Goal: Navigation & Orientation: Find specific page/section

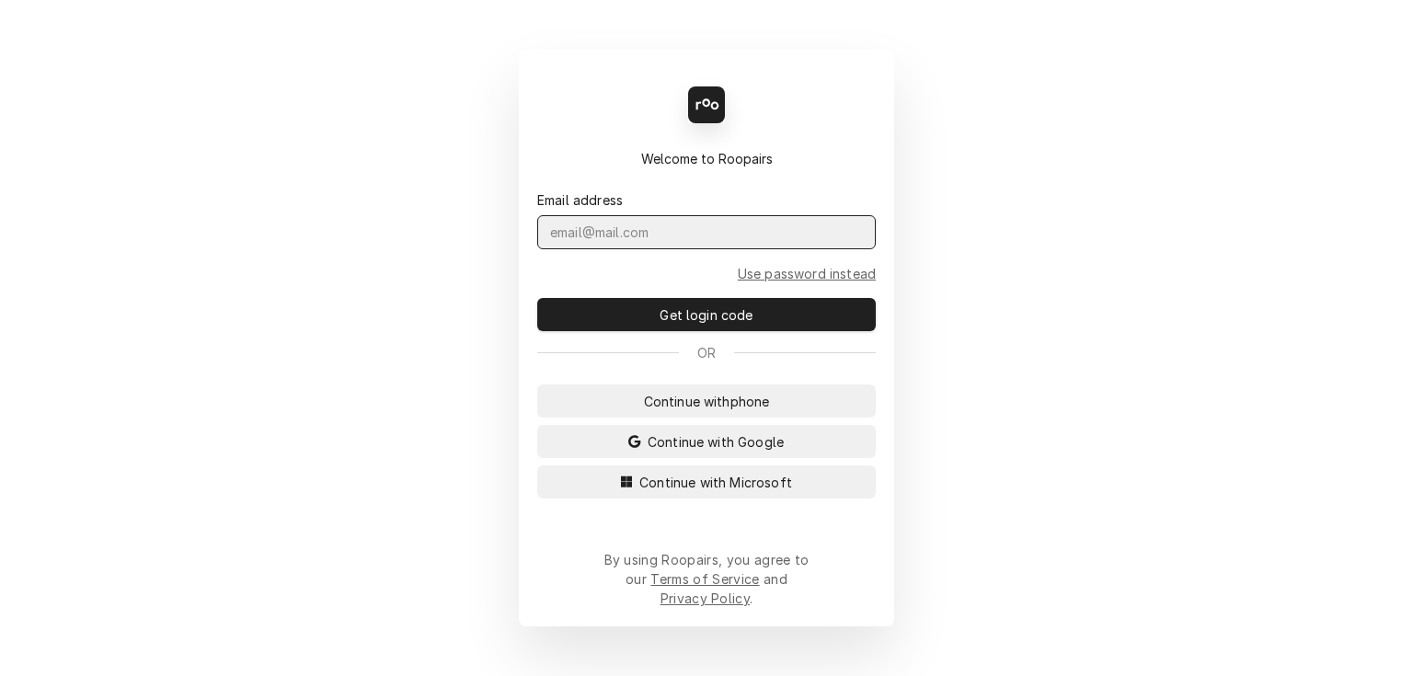
click at [673, 249] on input "Dynamic Content Wrapper" at bounding box center [706, 232] width 339 height 34
type input "jack@espressojack.com"
click at [537, 298] on button "Get login code" at bounding box center [706, 314] width 339 height 33
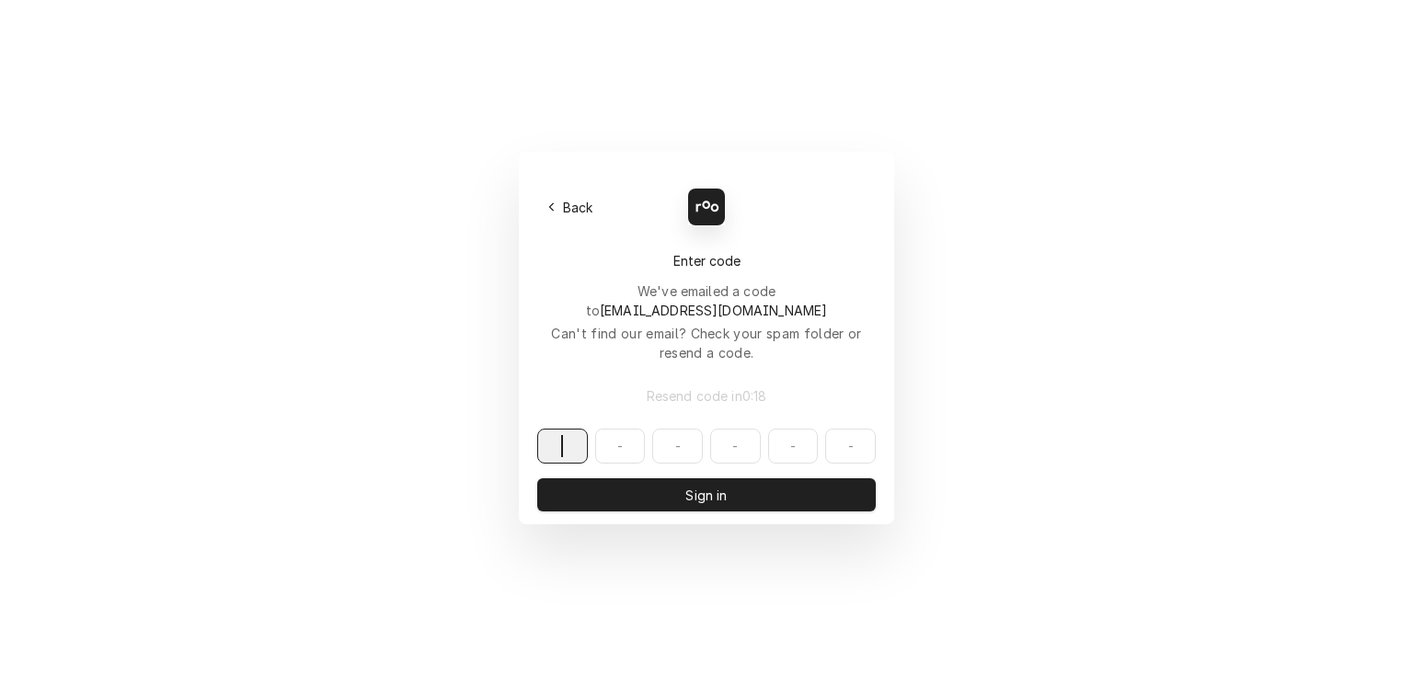
paste input "493303"
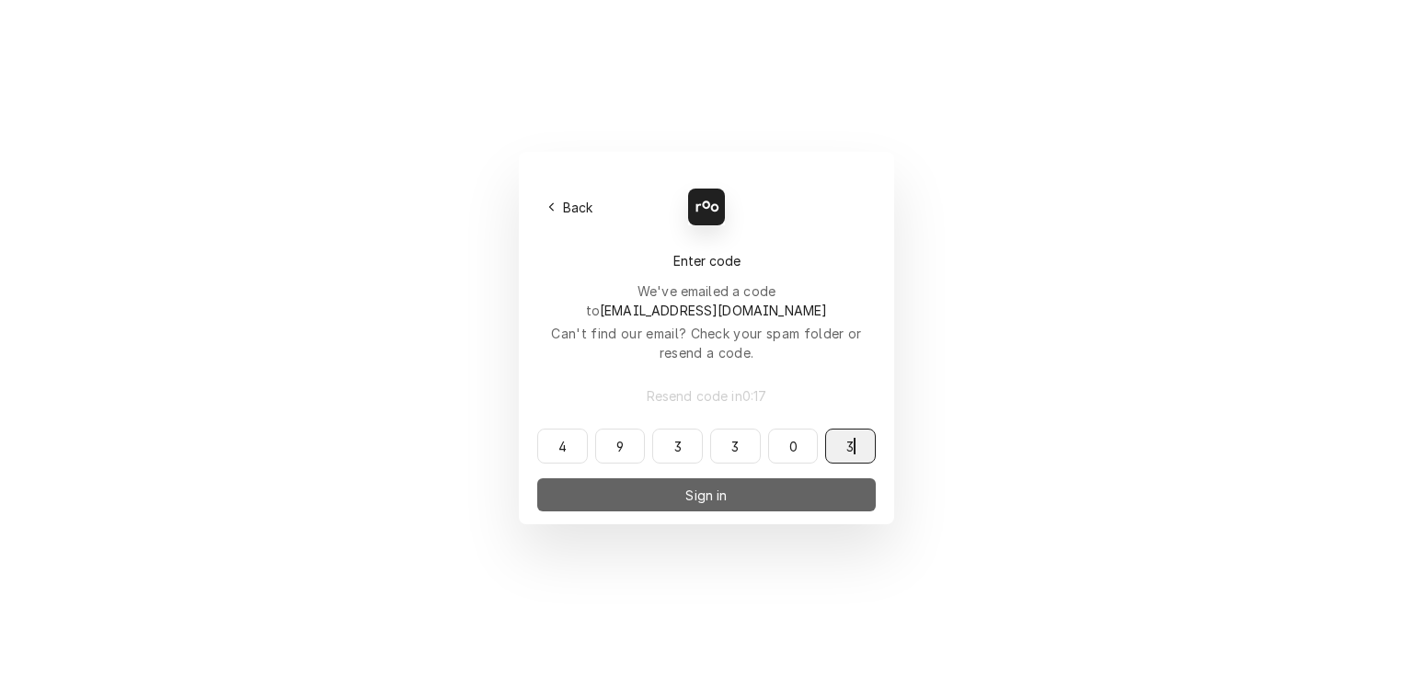
type input "493303"
click at [677, 478] on button "Sign in" at bounding box center [706, 494] width 339 height 33
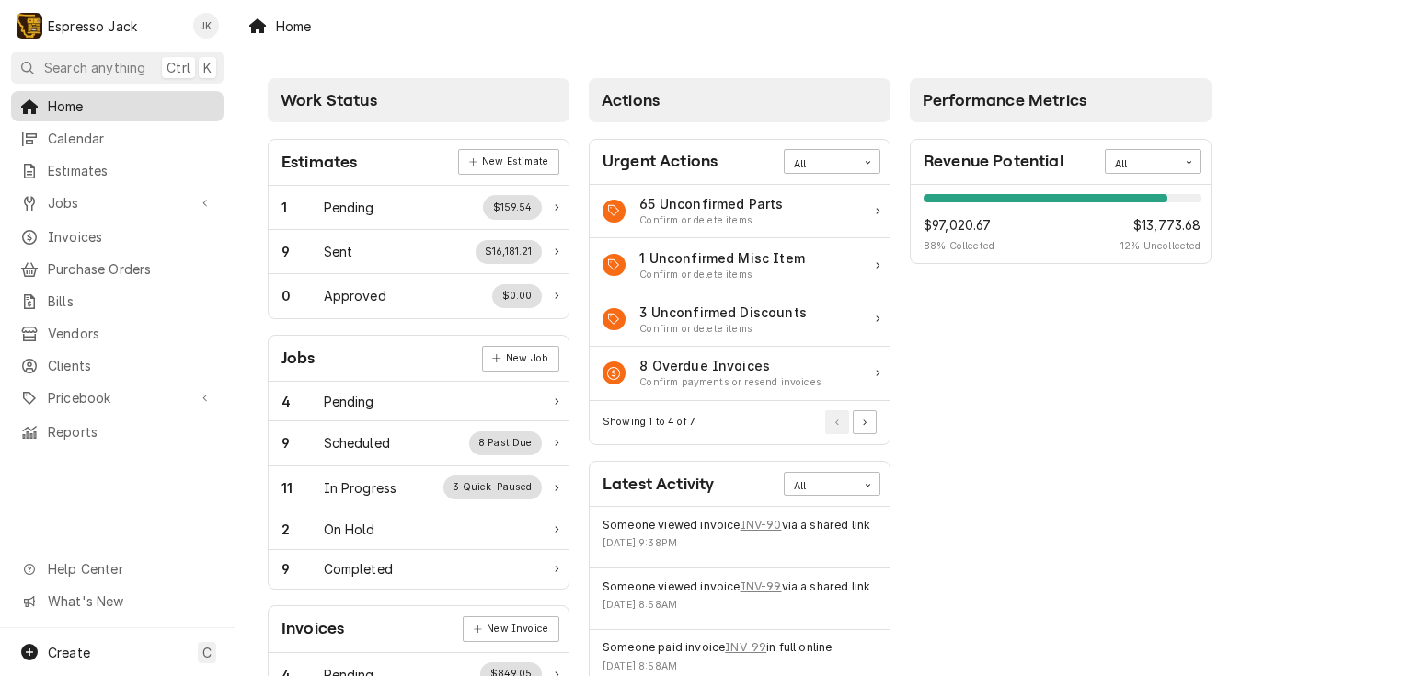
click at [113, 99] on span "Home" at bounding box center [131, 106] width 167 height 19
click at [118, 129] on span "Calendar" at bounding box center [131, 138] width 167 height 19
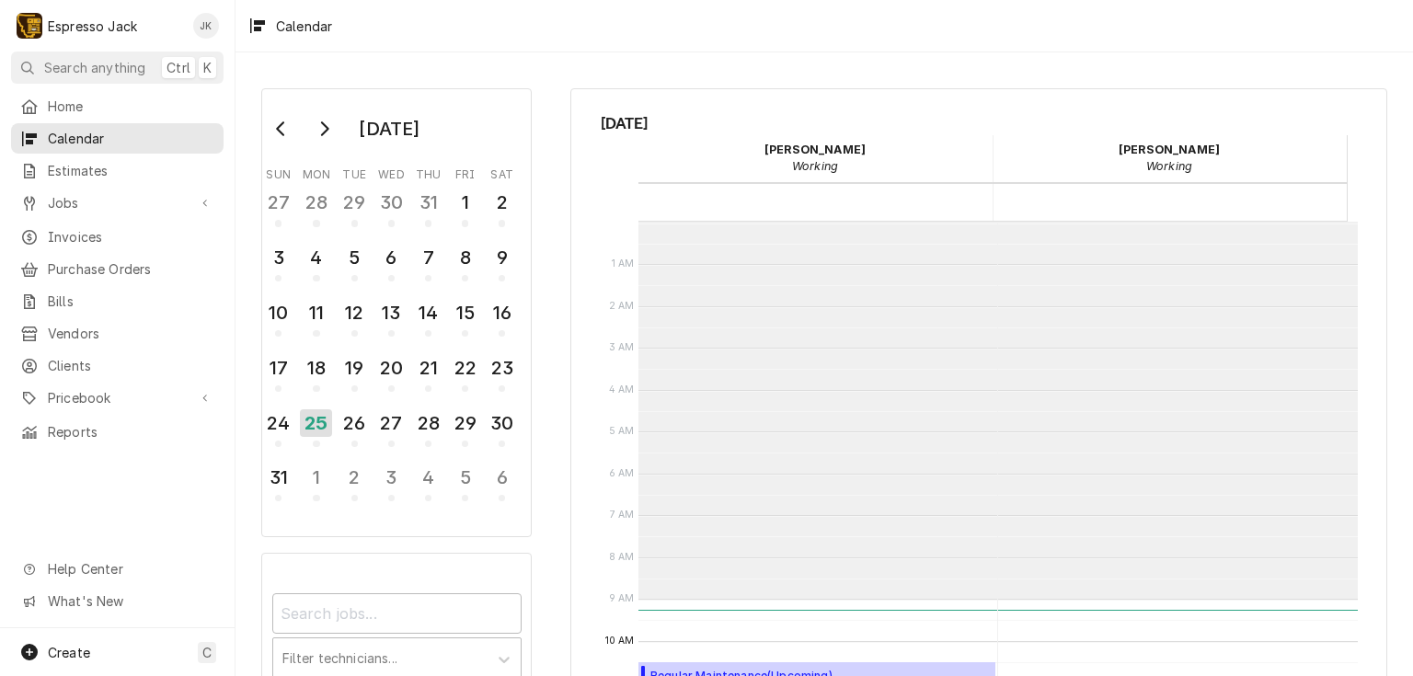
scroll to position [377, 0]
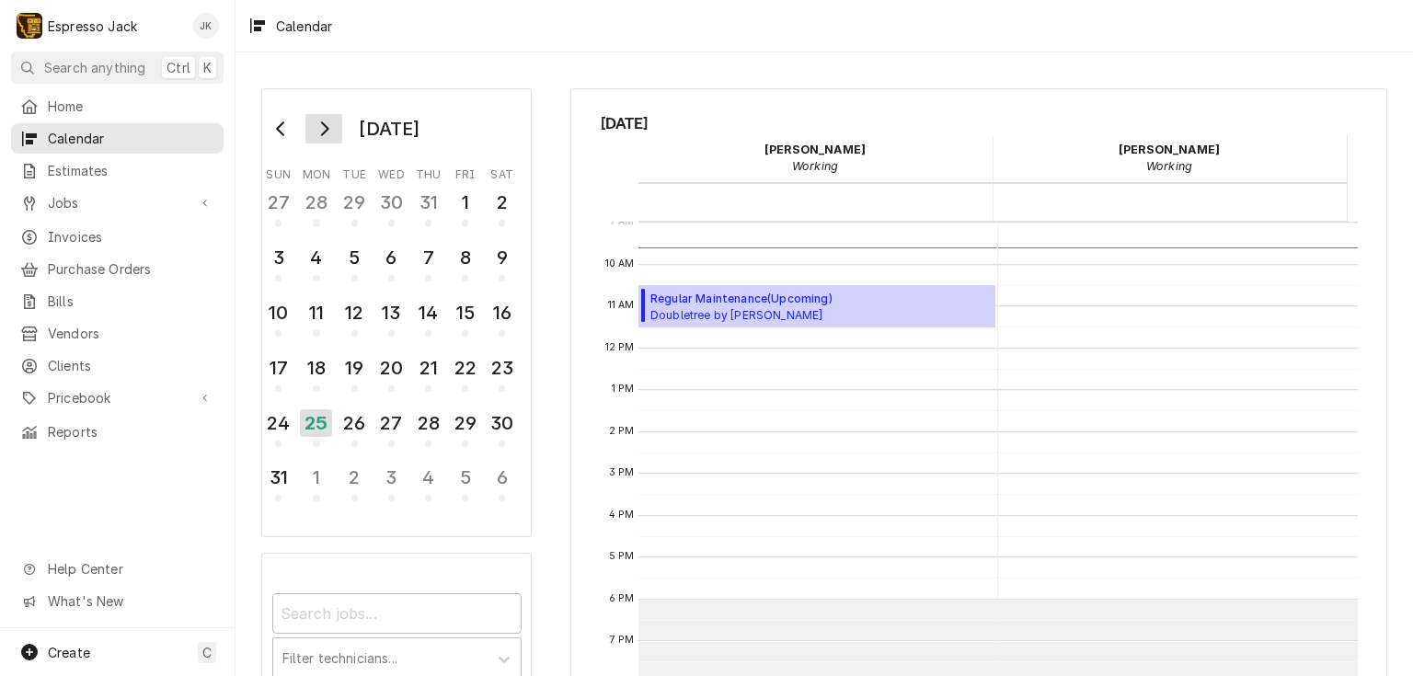
click at [328, 127] on icon "Go to next month" at bounding box center [325, 128] width 8 height 15
click at [290, 127] on button "Go to previous month" at bounding box center [281, 128] width 37 height 29
click at [356, 422] on div "26" at bounding box center [355, 423] width 32 height 31
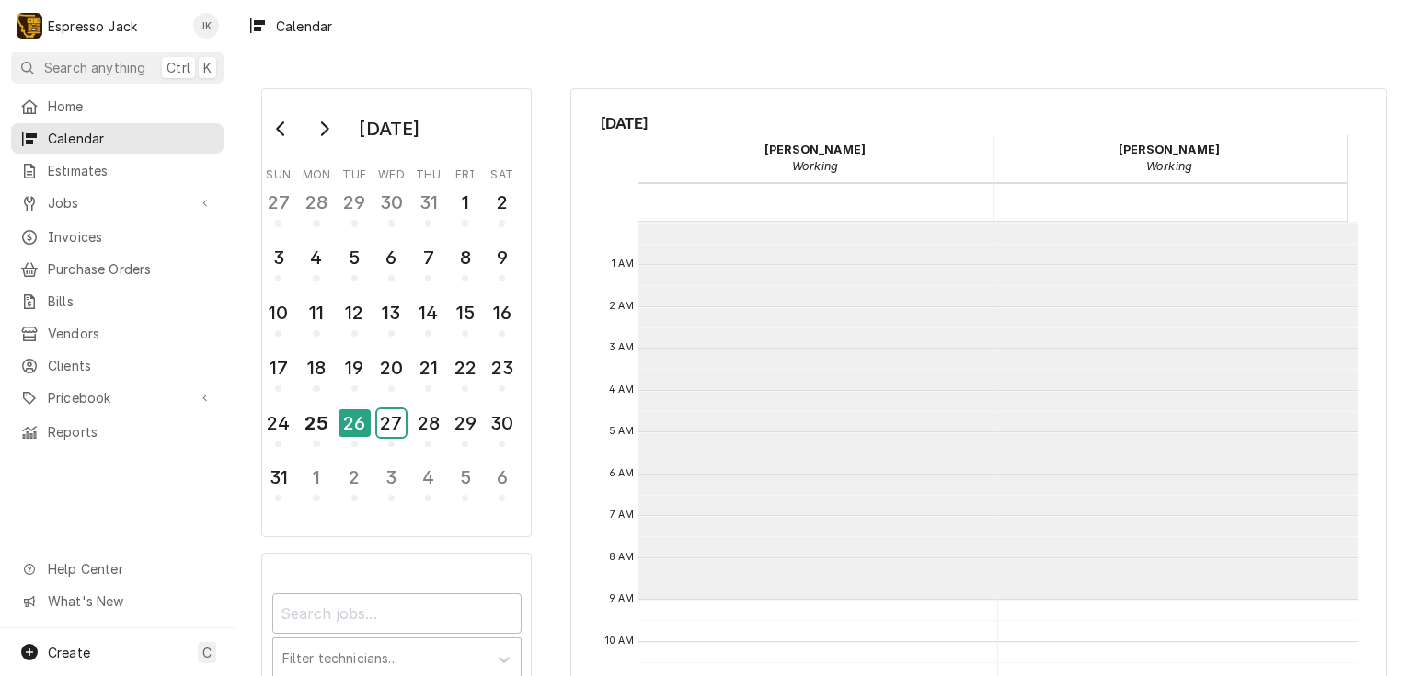
click at [387, 420] on div "27" at bounding box center [391, 423] width 29 height 28
click at [339, 414] on div "26" at bounding box center [355, 423] width 32 height 31
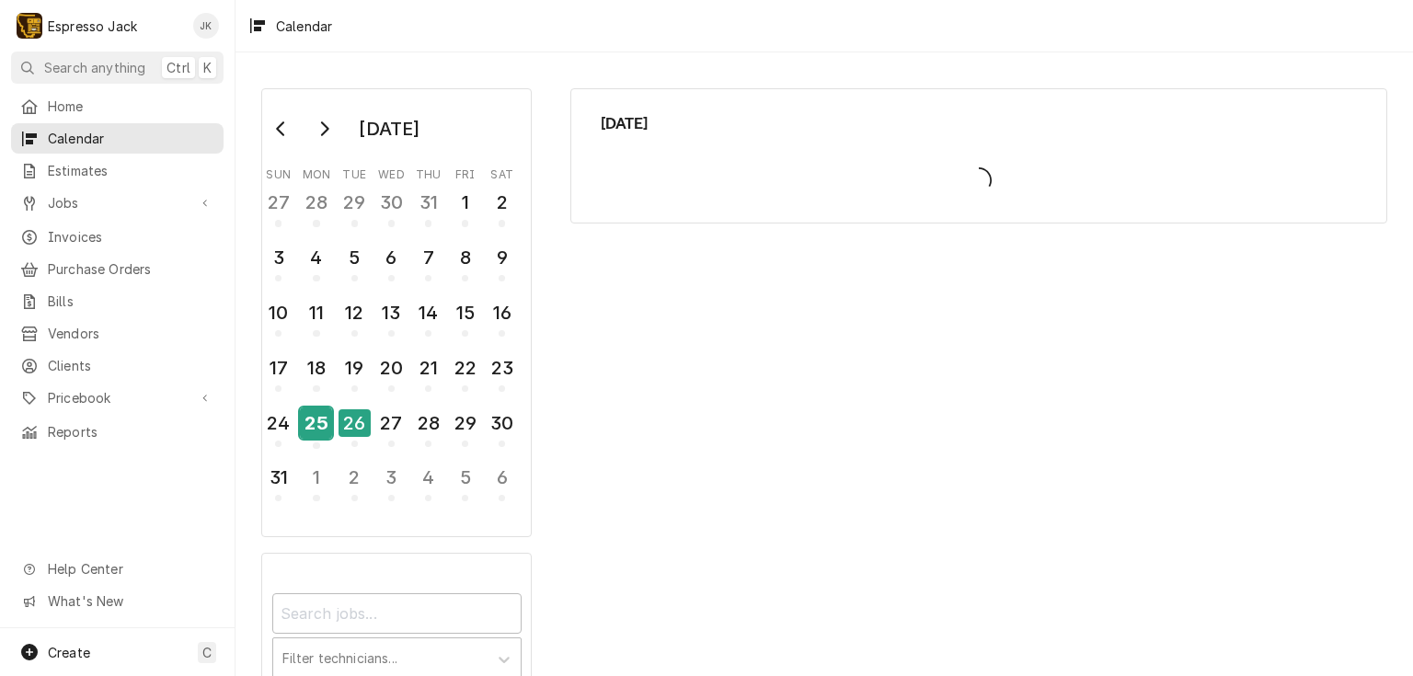
click at [303, 412] on div "25" at bounding box center [316, 423] width 32 height 31
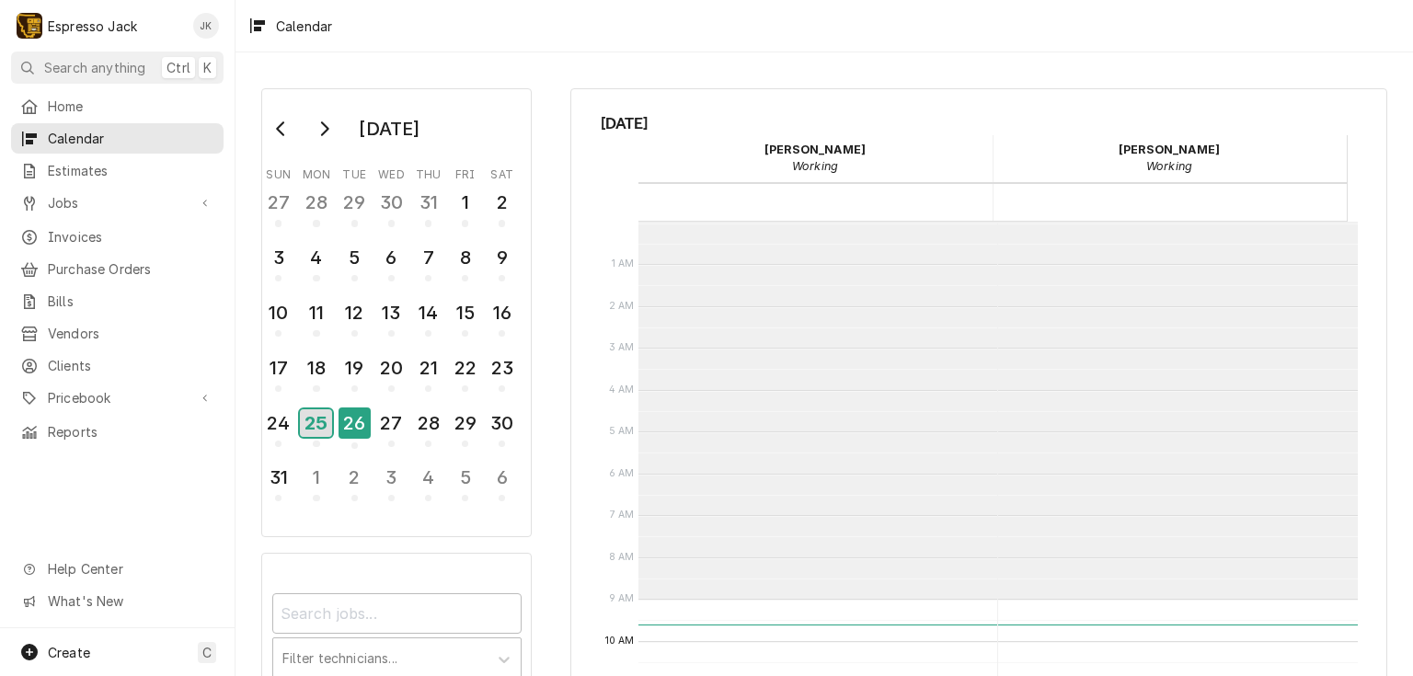
scroll to position [377, 0]
